Goal: Task Accomplishment & Management: Manage account settings

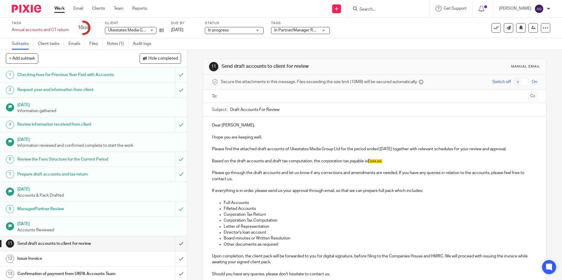
click at [21, 9] on img at bounding box center [26, 9] width 29 height 8
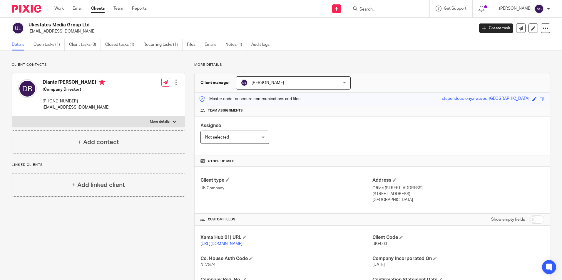
drag, startPoint x: 89, startPoint y: 25, endPoint x: 29, endPoint y: 25, distance: 60.3
click at [29, 25] on h2 "Ukestates Media Group Ltd" at bounding box center [205, 25] width 353 height 6
copy h2 "Ukestates Media Group Ltd"
click at [55, 47] on link "Open tasks (1)" at bounding box center [49, 44] width 31 height 11
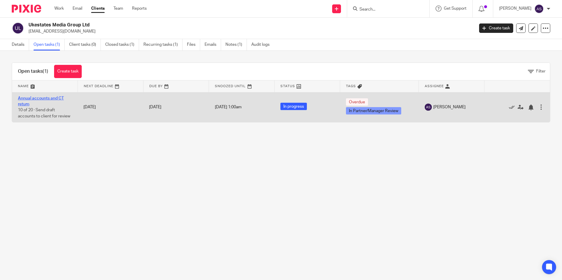
click at [45, 98] on link "Annual accounts and CT return" at bounding box center [41, 101] width 46 height 10
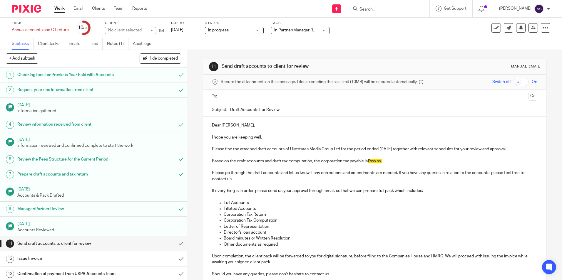
click at [283, 31] on span "In Partner/Manager Review" at bounding box center [298, 30] width 49 height 4
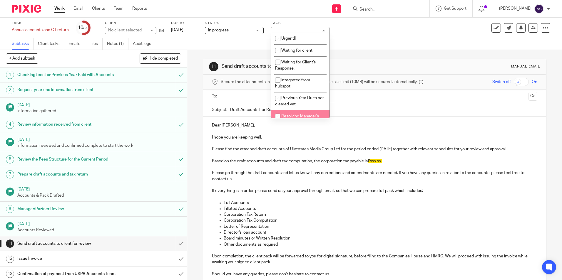
scroll to position [72, 0]
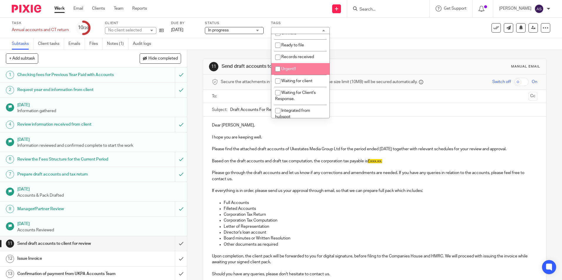
click at [280, 68] on input "checkbox" at bounding box center [277, 68] width 11 height 11
checkbox input "true"
click at [371, 67] on h1 "Send draft accounts to client for review" at bounding box center [304, 66] width 165 height 6
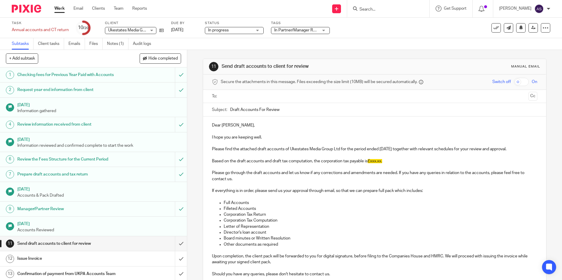
scroll to position [88, 0]
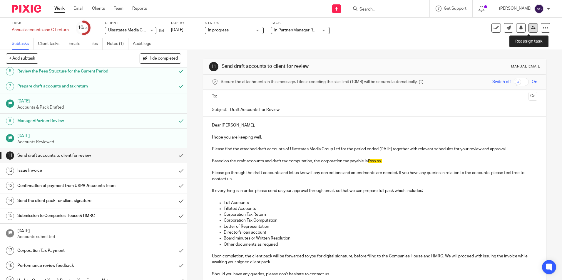
click at [531, 28] on icon at bounding box center [533, 28] width 4 height 4
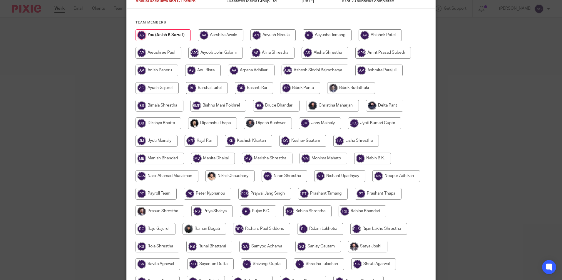
scroll to position [59, 0]
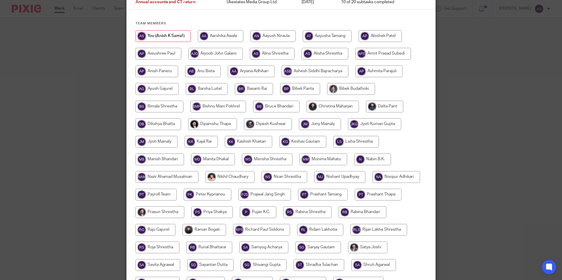
click at [326, 110] on input "radio" at bounding box center [333, 107] width 52 height 12
radio input "true"
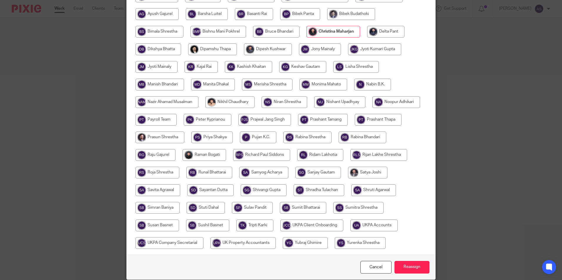
scroll to position [175, 0]
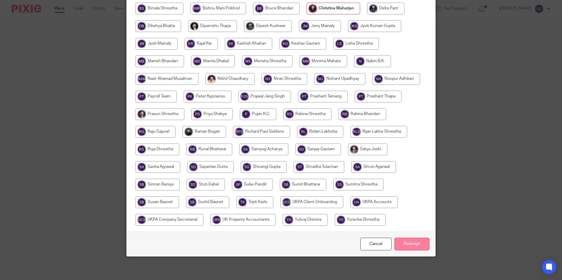
click at [406, 244] on input "Reassign" at bounding box center [411, 244] width 35 height 13
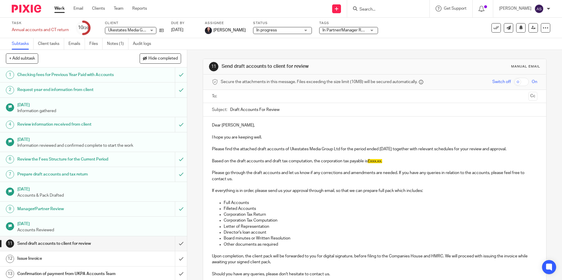
click at [31, 9] on img at bounding box center [26, 9] width 29 height 8
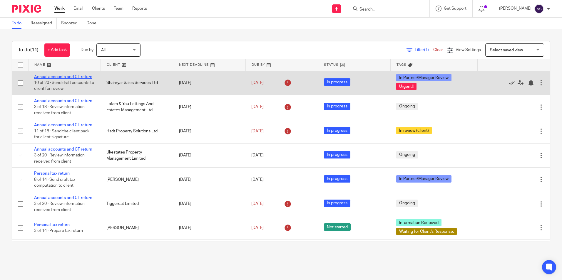
click at [63, 77] on link "Annual accounts and CT return" at bounding box center [63, 77] width 58 height 4
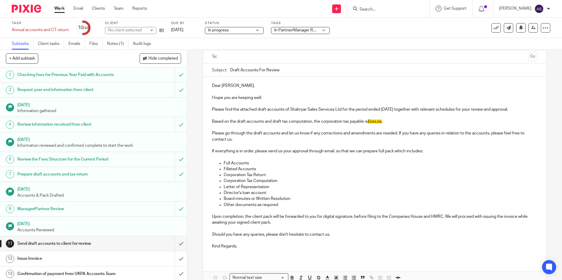
scroll to position [29, 0]
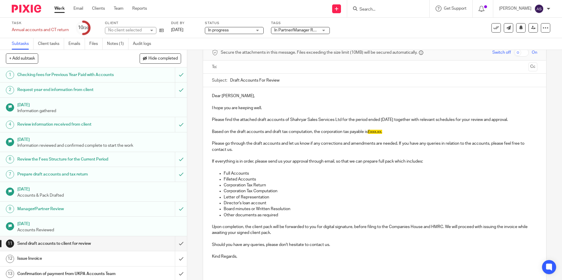
click at [215, 97] on p "Dear [PERSON_NAME]," at bounding box center [374, 96] width 325 height 6
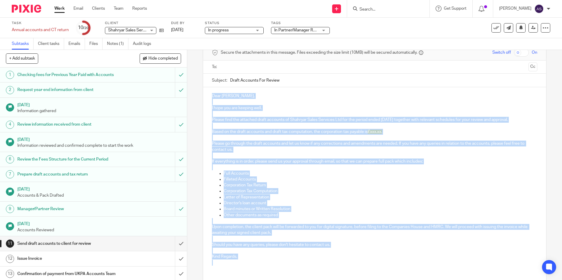
scroll to position [72, 0]
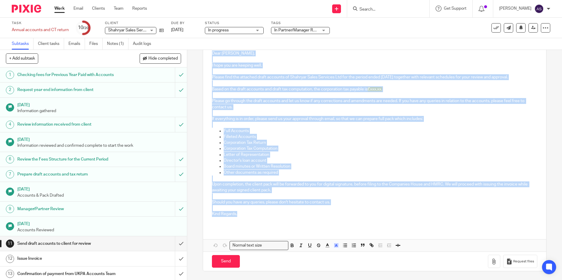
drag, startPoint x: 230, startPoint y: 102, endPoint x: 243, endPoint y: 215, distance: 113.3
click at [243, 215] on div "Dear [PERSON_NAME], I hope you are keeping well. Please find the attached draft…" at bounding box center [374, 136] width 343 height 183
copy div "Lore Ipsumdolo, S amet con adi elitsed doei. Tempor inci utl etdolore magna ali…"
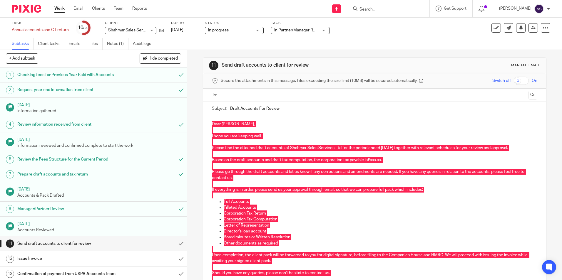
scroll to position [0, 0]
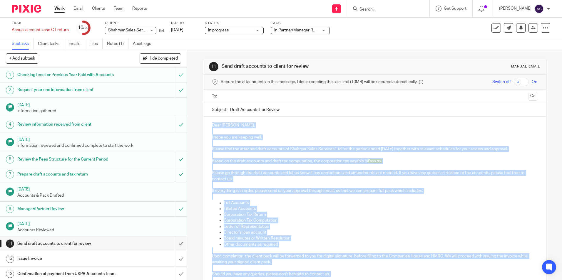
click at [275, 110] on input "Draft Accounts For Review" at bounding box center [383, 109] width 307 height 13
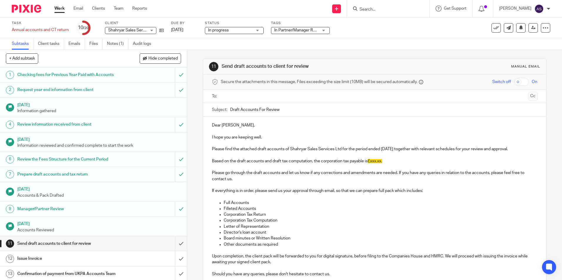
drag, startPoint x: 277, startPoint y: 110, endPoint x: 229, endPoint y: 110, distance: 48.8
click at [230, 110] on input "Draft Accounts For Review" at bounding box center [383, 109] width 307 height 13
click at [414, 138] on p "I hope you are keeping well." at bounding box center [374, 138] width 325 height 6
